Goal: Check status: Check status

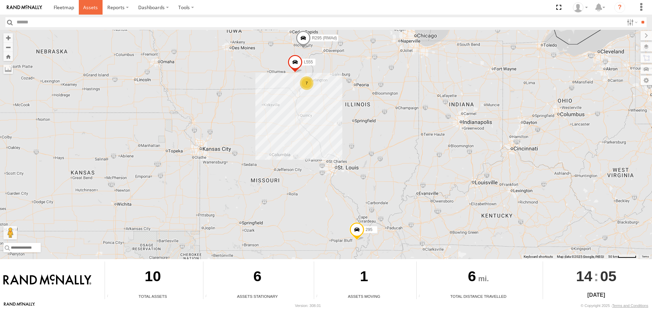
click at [91, 9] on span at bounding box center [90, 7] width 15 height 6
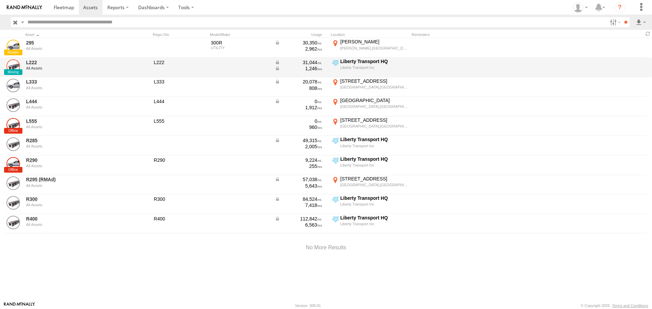
click at [14, 65] on link at bounding box center [13, 66] width 14 height 14
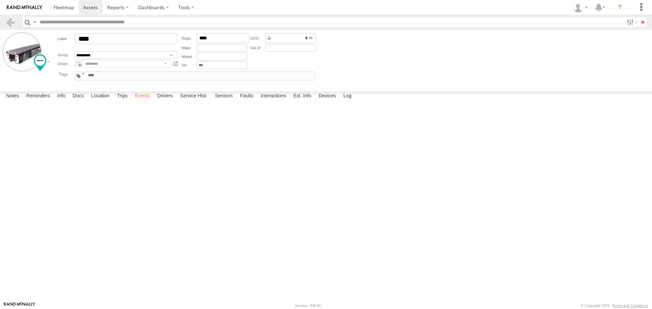
click at [148, 101] on label "Events" at bounding box center [142, 97] width 22 height 10
click at [94, 5] on span at bounding box center [90, 7] width 15 height 6
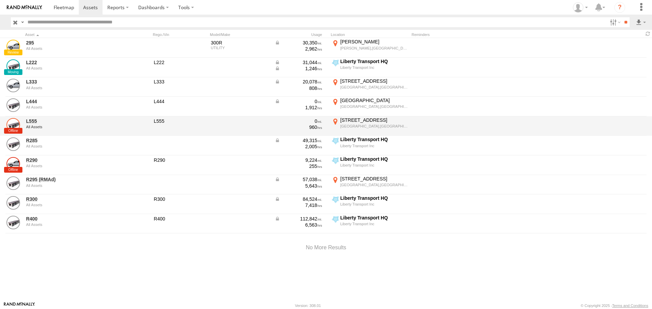
click at [16, 124] on link at bounding box center [13, 125] width 14 height 14
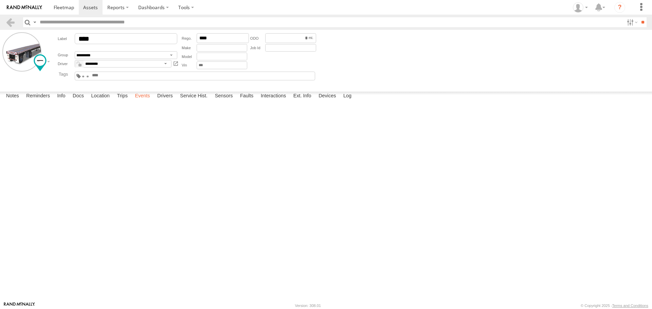
click at [145, 101] on label "Events" at bounding box center [142, 97] width 22 height 10
